Goal: Transaction & Acquisition: Purchase product/service

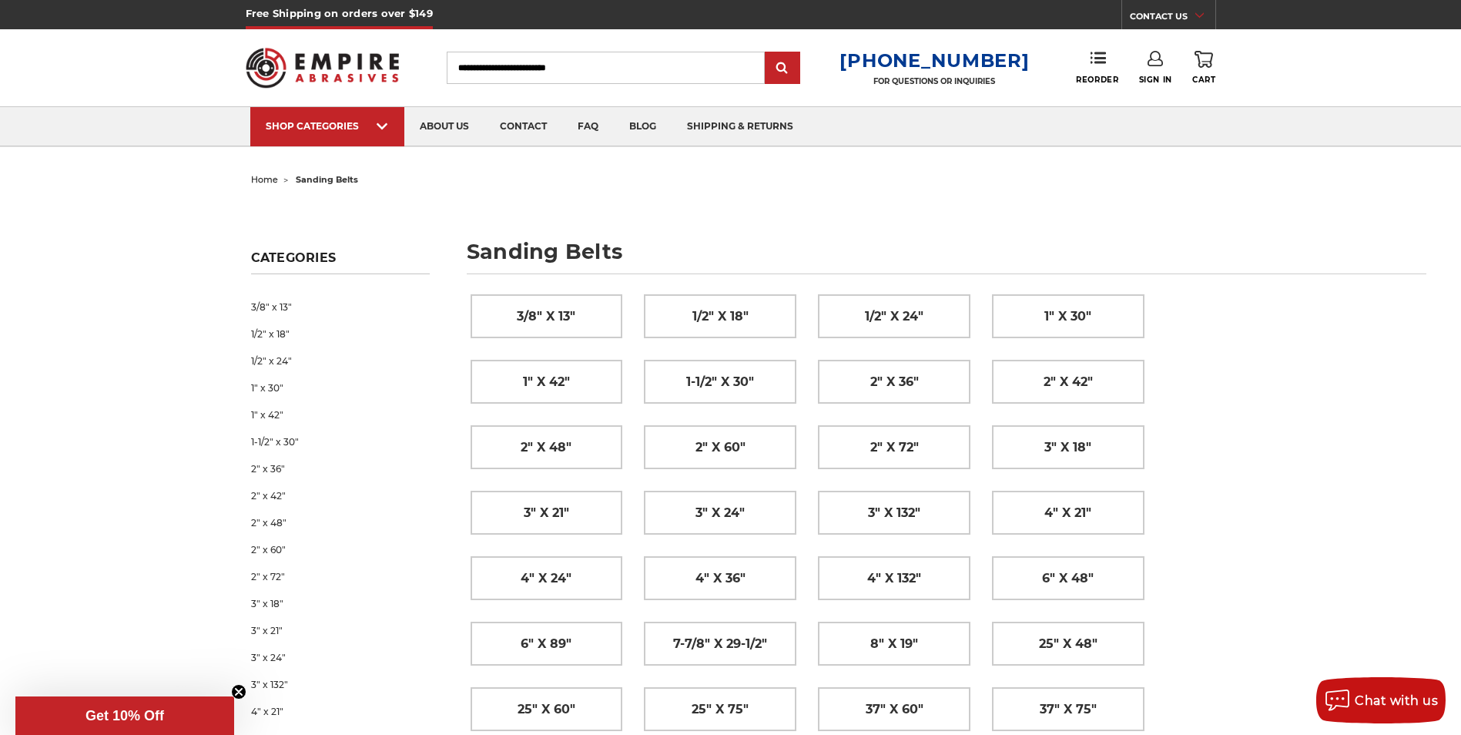
click at [273, 179] on span "home" at bounding box center [264, 179] width 27 height 11
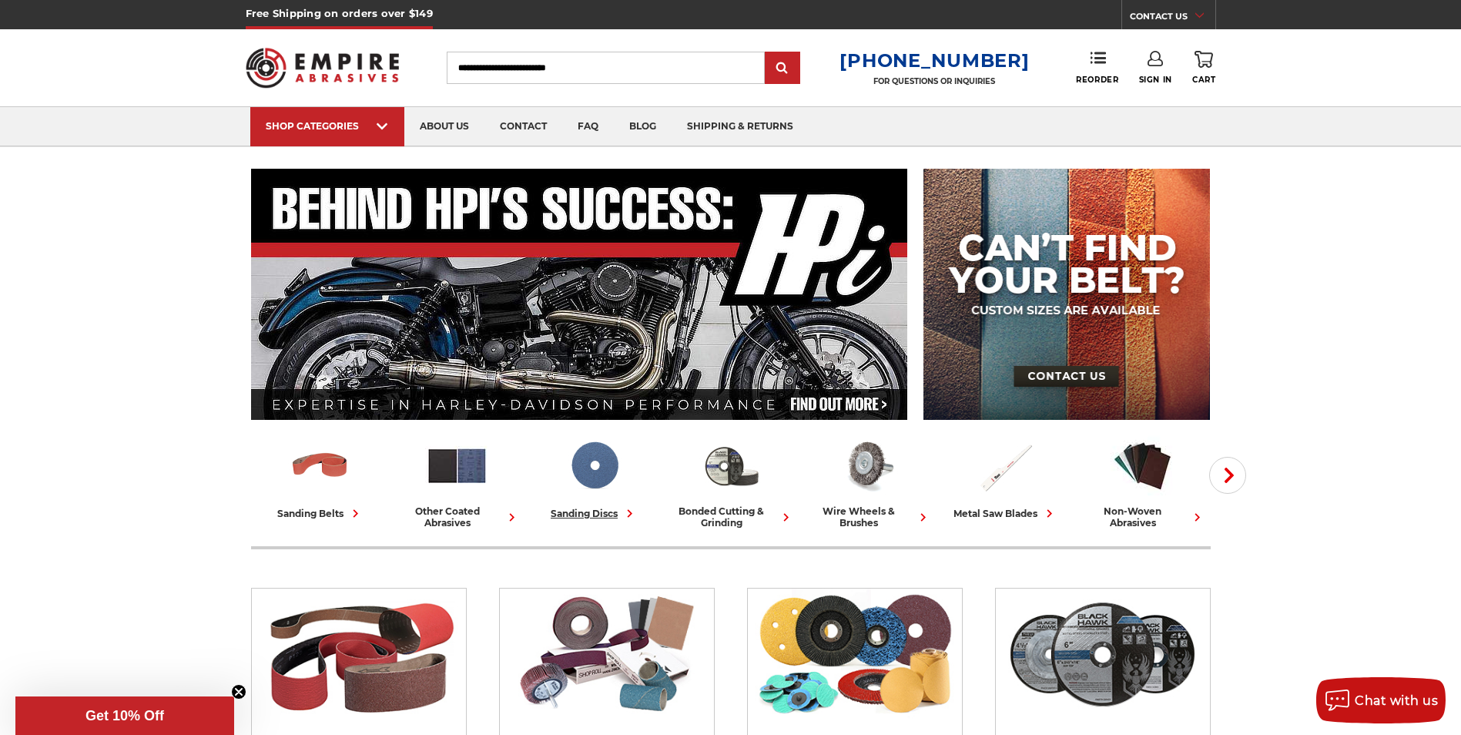
click at [581, 488] on img at bounding box center [594, 466] width 64 height 64
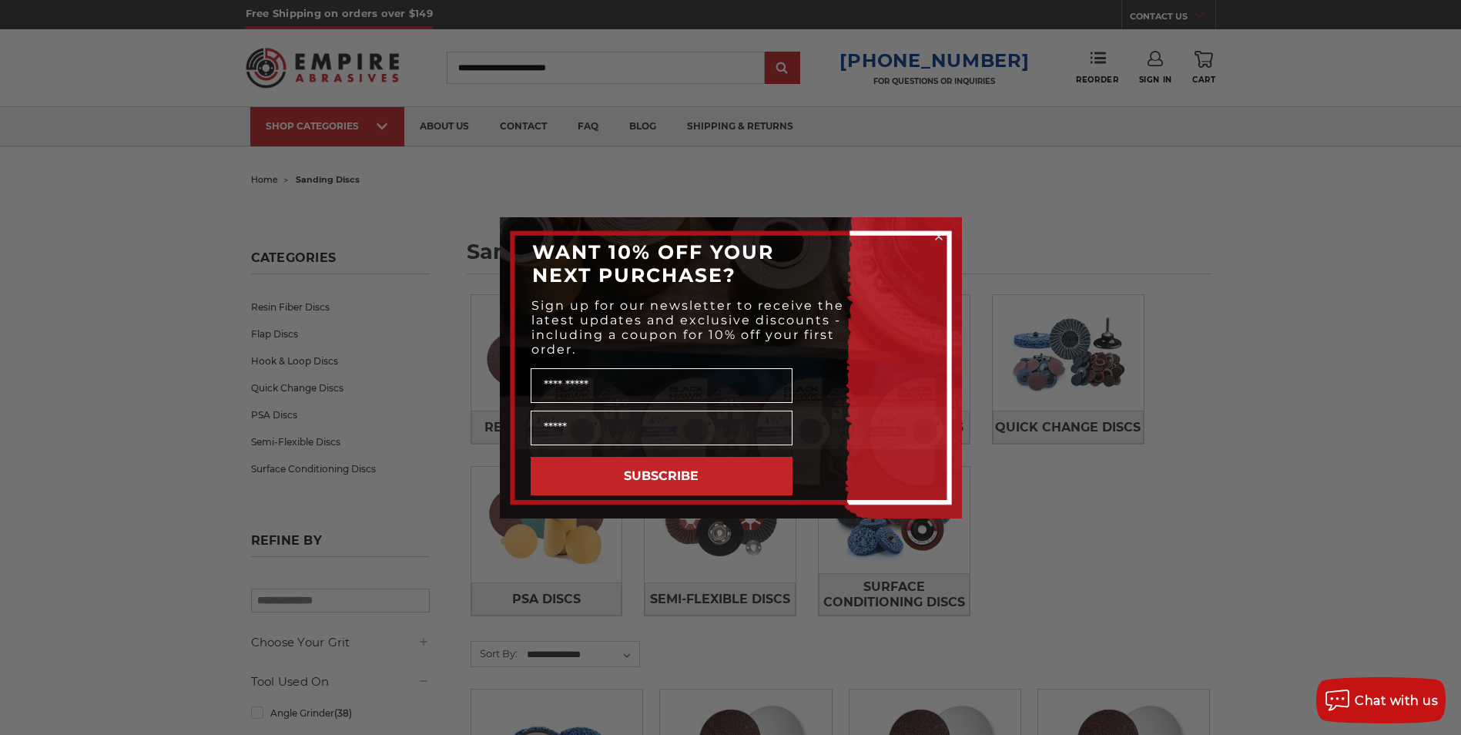
click at [937, 240] on circle "Close dialog" at bounding box center [938, 236] width 15 height 15
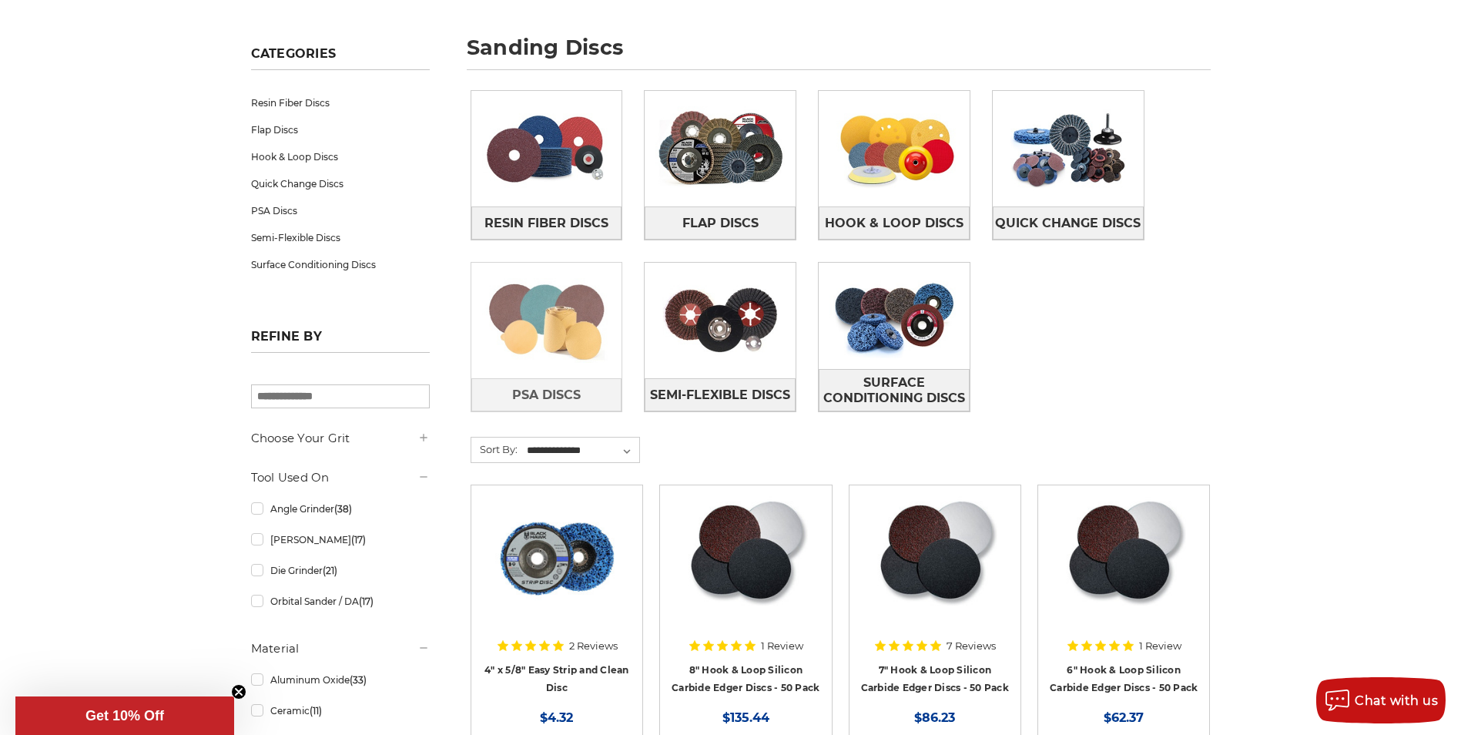
scroll to position [231, 0]
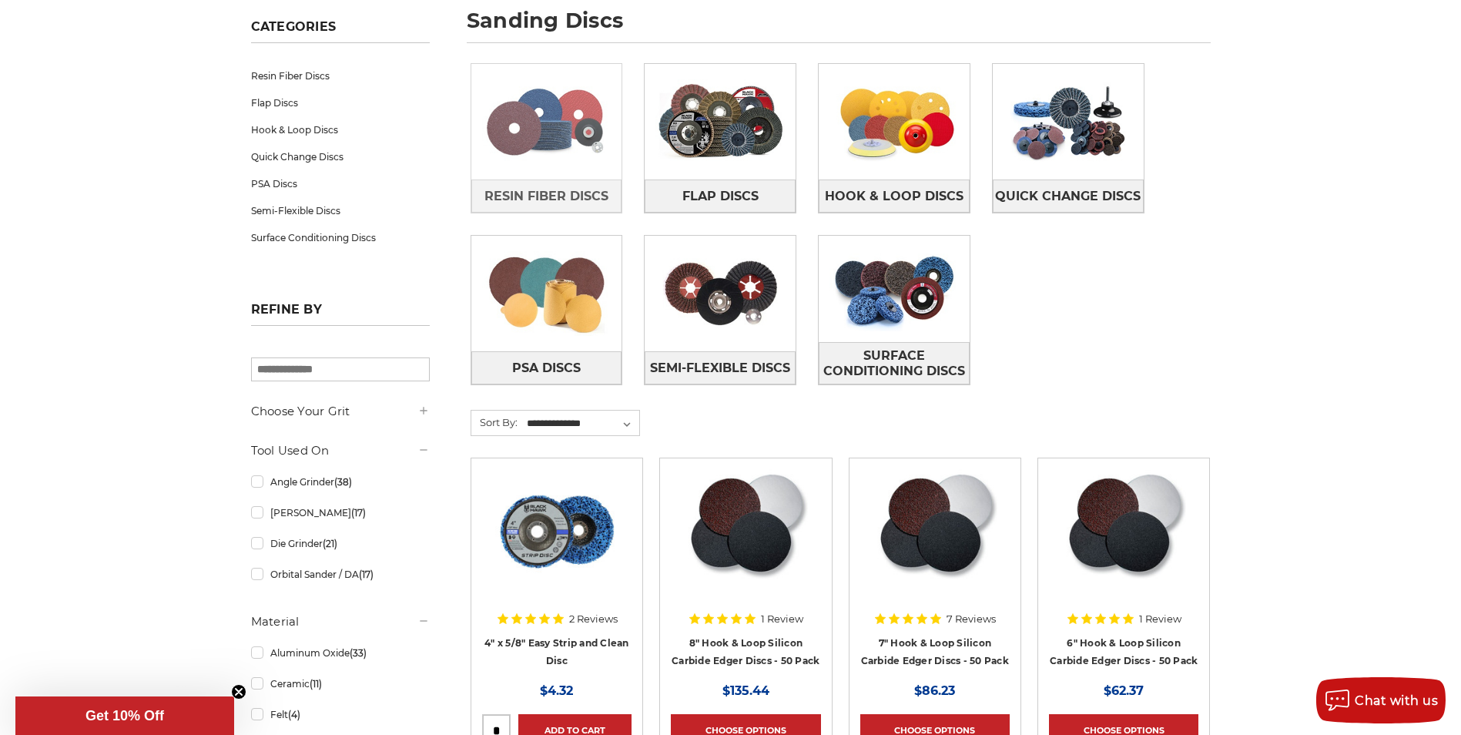
click at [580, 169] on img at bounding box center [546, 122] width 151 height 106
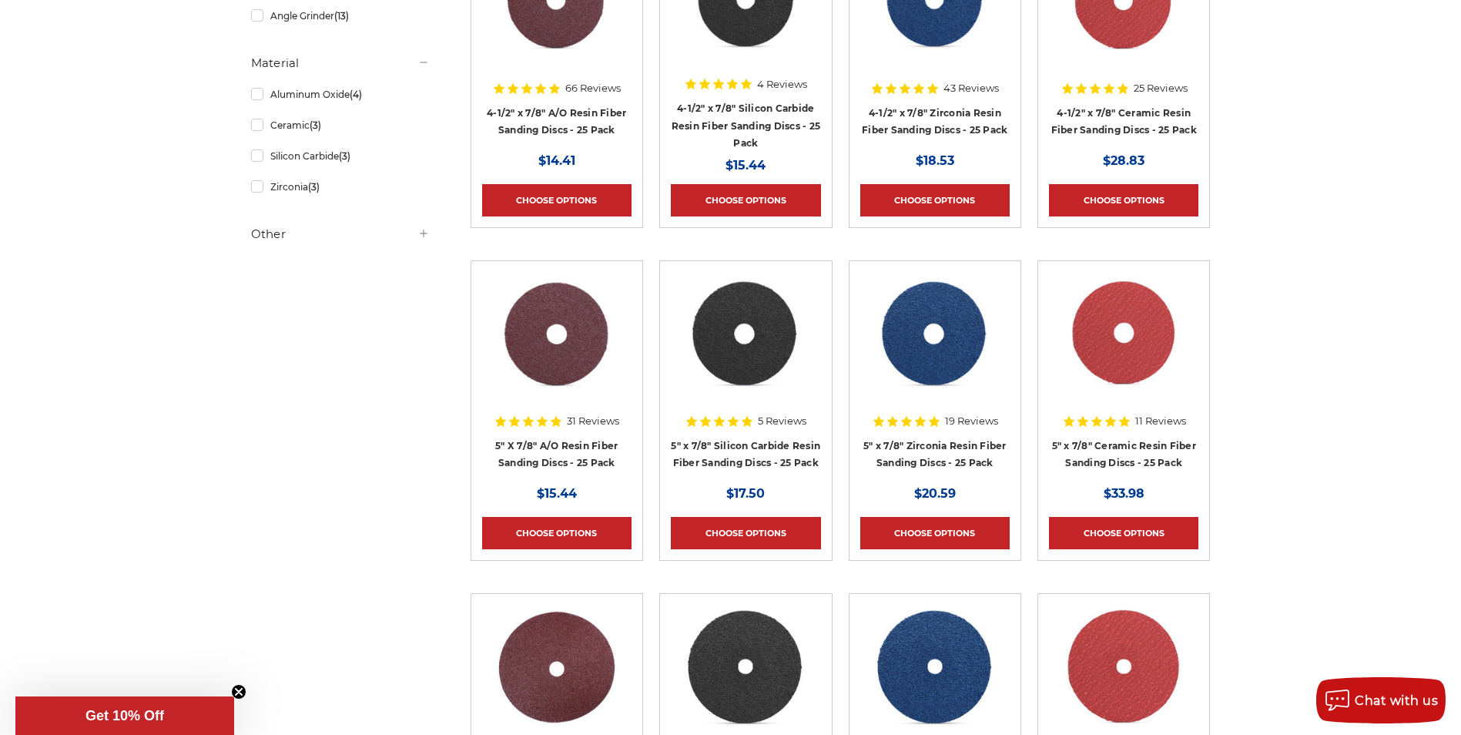
scroll to position [693, 0]
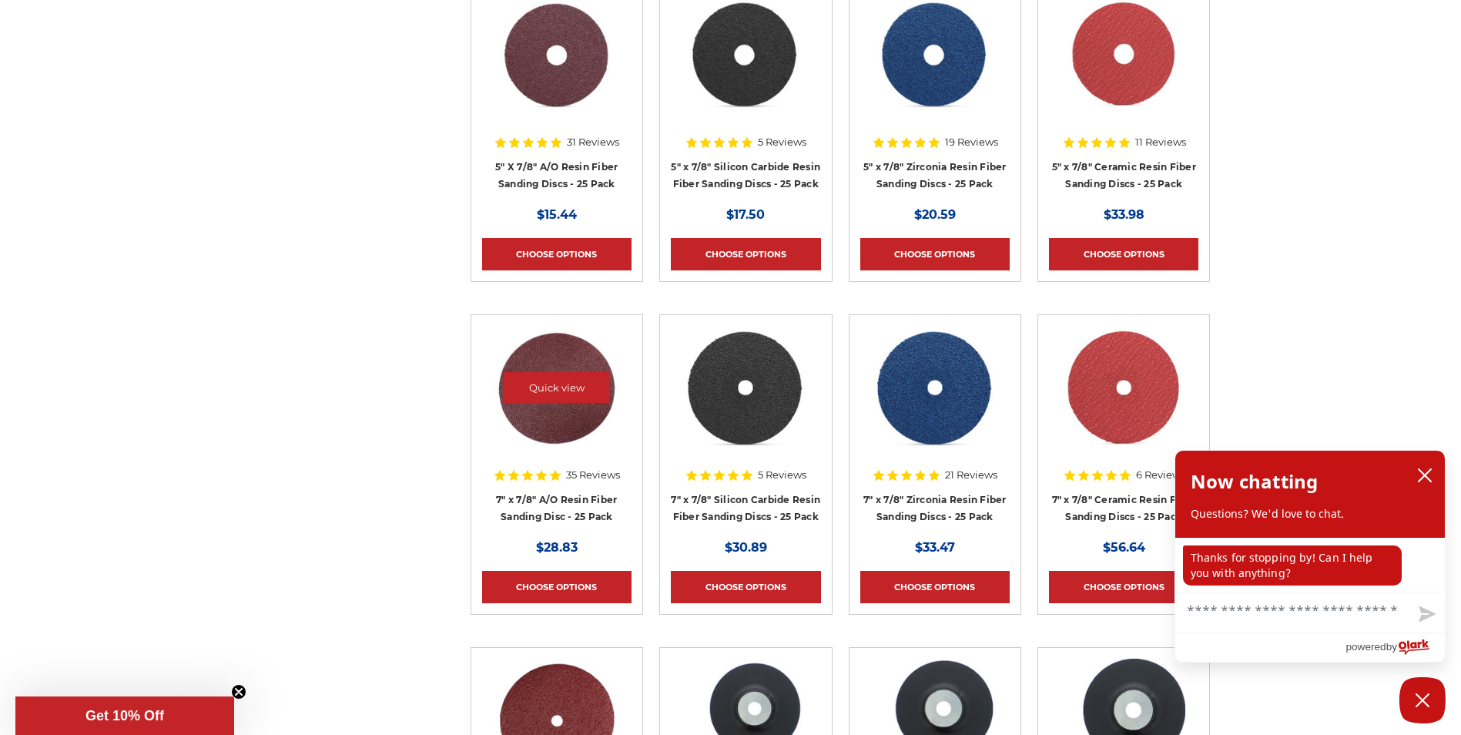
click at [566, 429] on img at bounding box center [556, 387] width 123 height 123
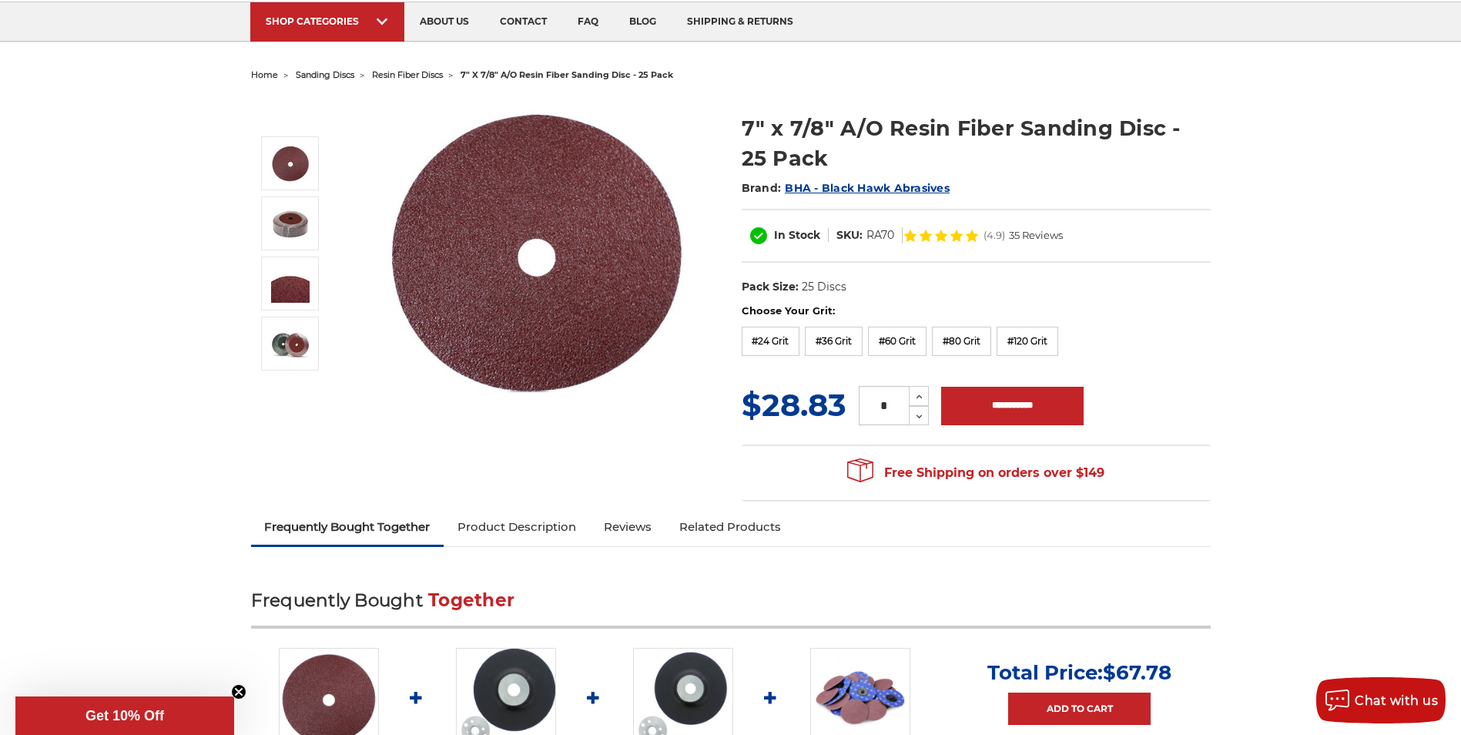
scroll to position [77, 0]
